Goal: Information Seeking & Learning: Find specific fact

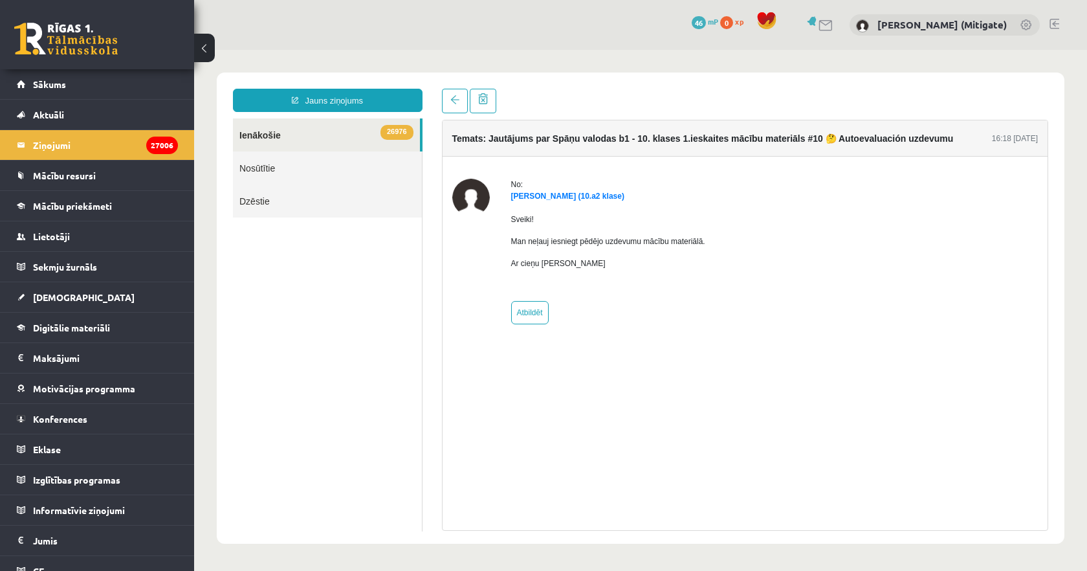
click at [269, 140] on link "26976 Ienākošie" at bounding box center [326, 134] width 187 height 33
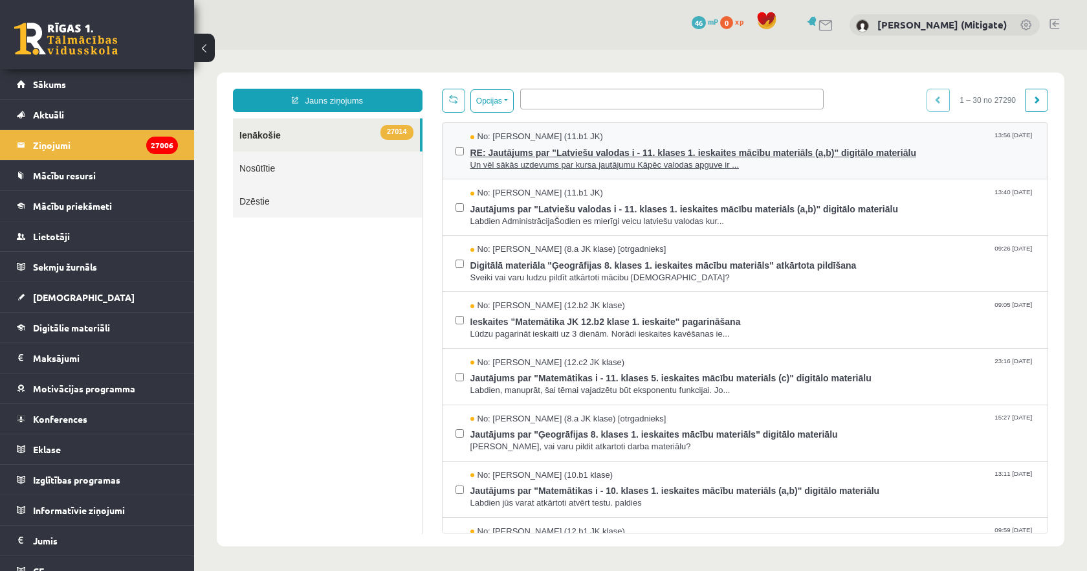
click at [666, 163] on span "Un vēl sākās uzdevums par kursa jautājumu Kāpēc valodas apguve ir ..." at bounding box center [752, 165] width 565 height 12
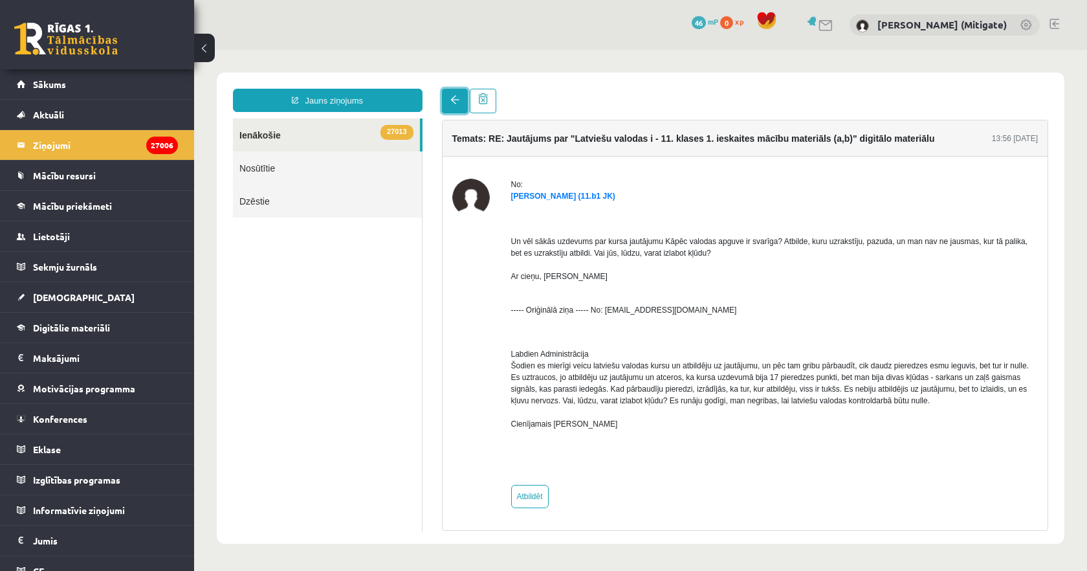
click at [455, 105] on link at bounding box center [455, 101] width 26 height 25
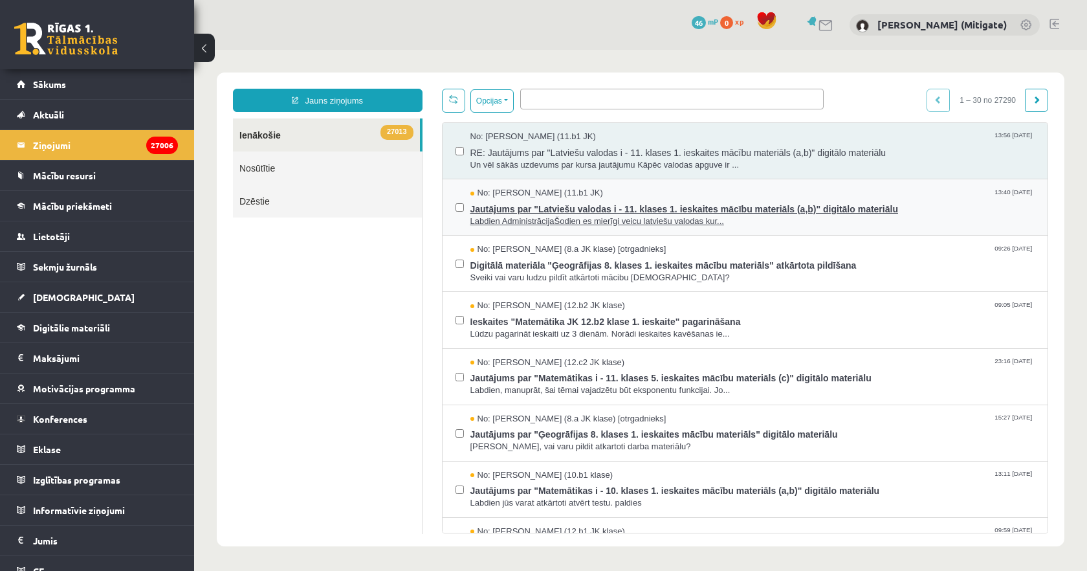
click at [596, 210] on span "Jautājums par "Latviešu valodas i - 11. klases 1. ieskaites mācību materiāls (a…" at bounding box center [752, 207] width 565 height 16
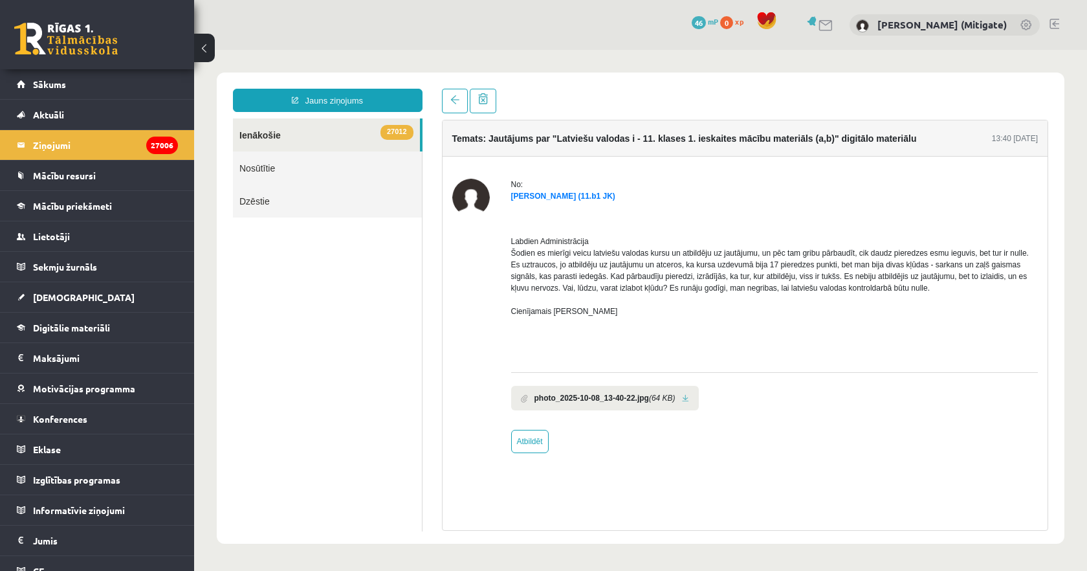
click at [699, 397] on li "photo_2025-10-08_13-40-22.jpg (64 KB)" at bounding box center [605, 398] width 188 height 25
click at [689, 397] on link at bounding box center [685, 398] width 7 height 8
click at [455, 103] on span at bounding box center [454, 99] width 9 height 9
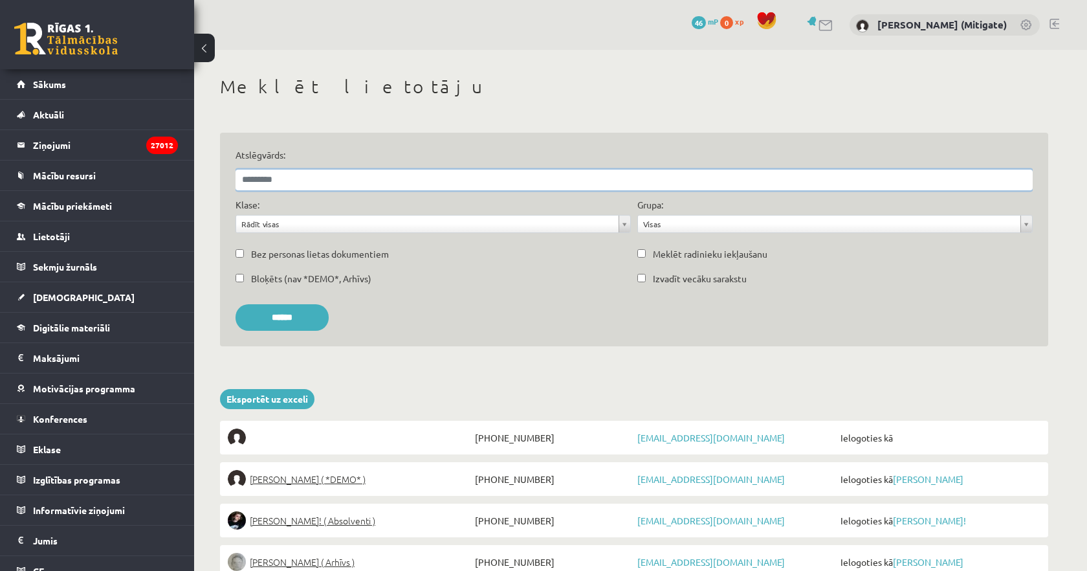
click at [323, 181] on input "Atslēgvārds:" at bounding box center [633, 180] width 797 height 21
type input "*******"
click at [235, 304] on input "******" at bounding box center [281, 317] width 93 height 27
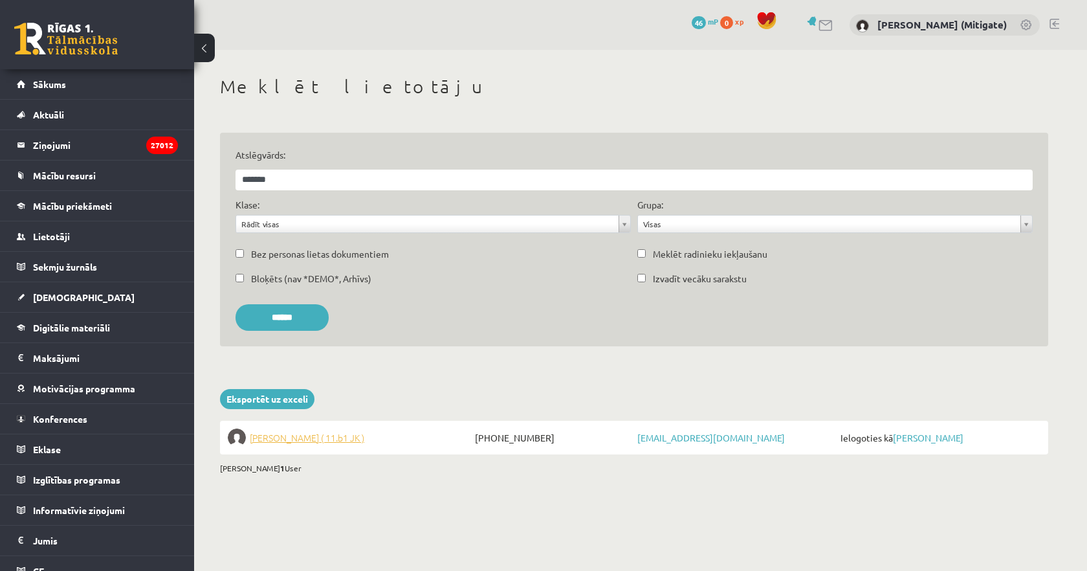
click at [289, 435] on span "Nestors Džondžua ( 11.b1 JK )" at bounding box center [307, 437] width 115 height 18
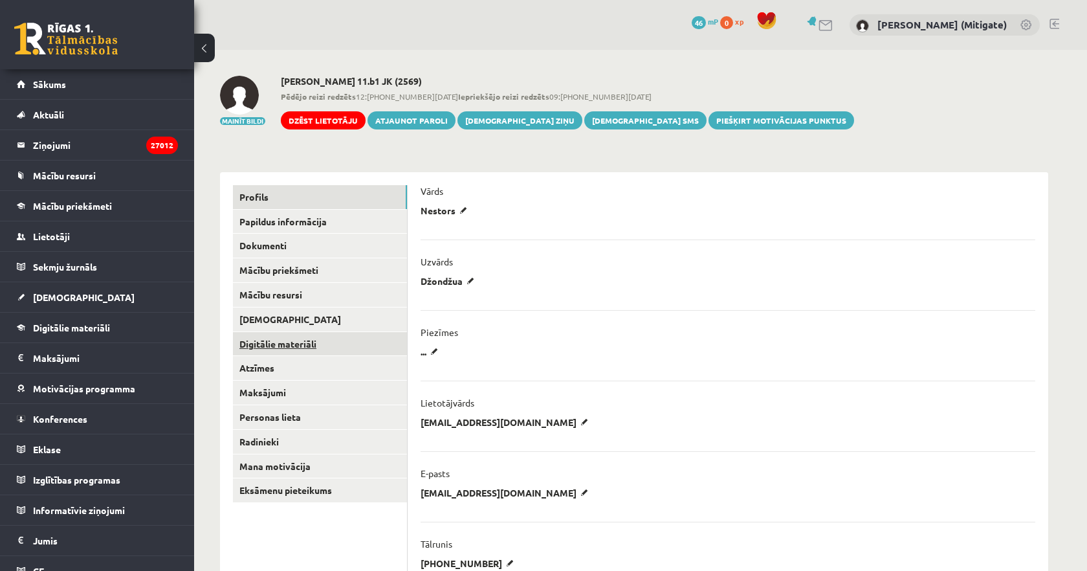
click at [289, 344] on link "Digitālie materiāli" at bounding box center [320, 344] width 174 height 24
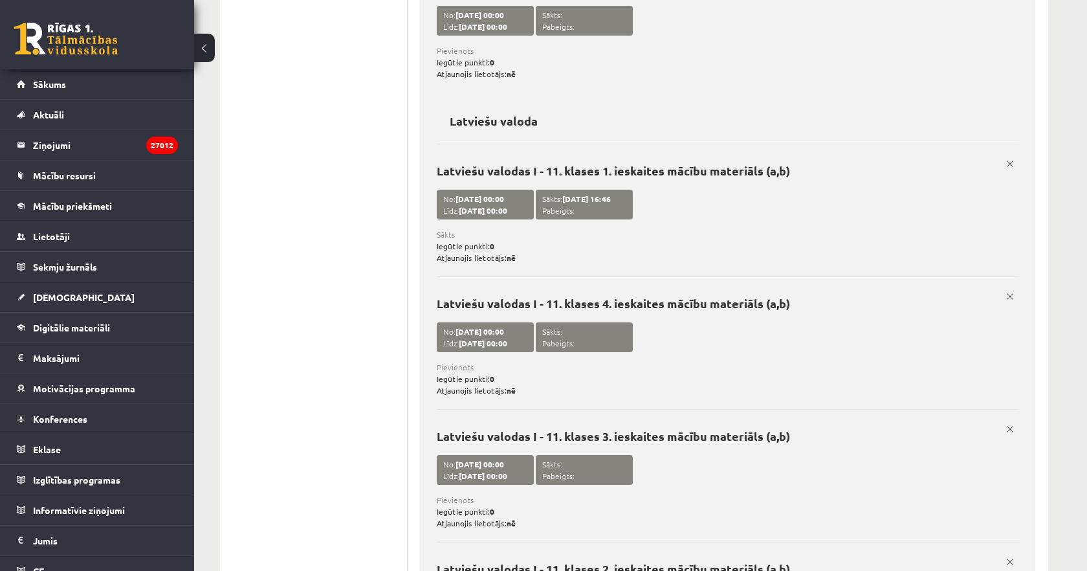
scroll to position [3514, 0]
